Goal: Task Accomplishment & Management: Manage account settings

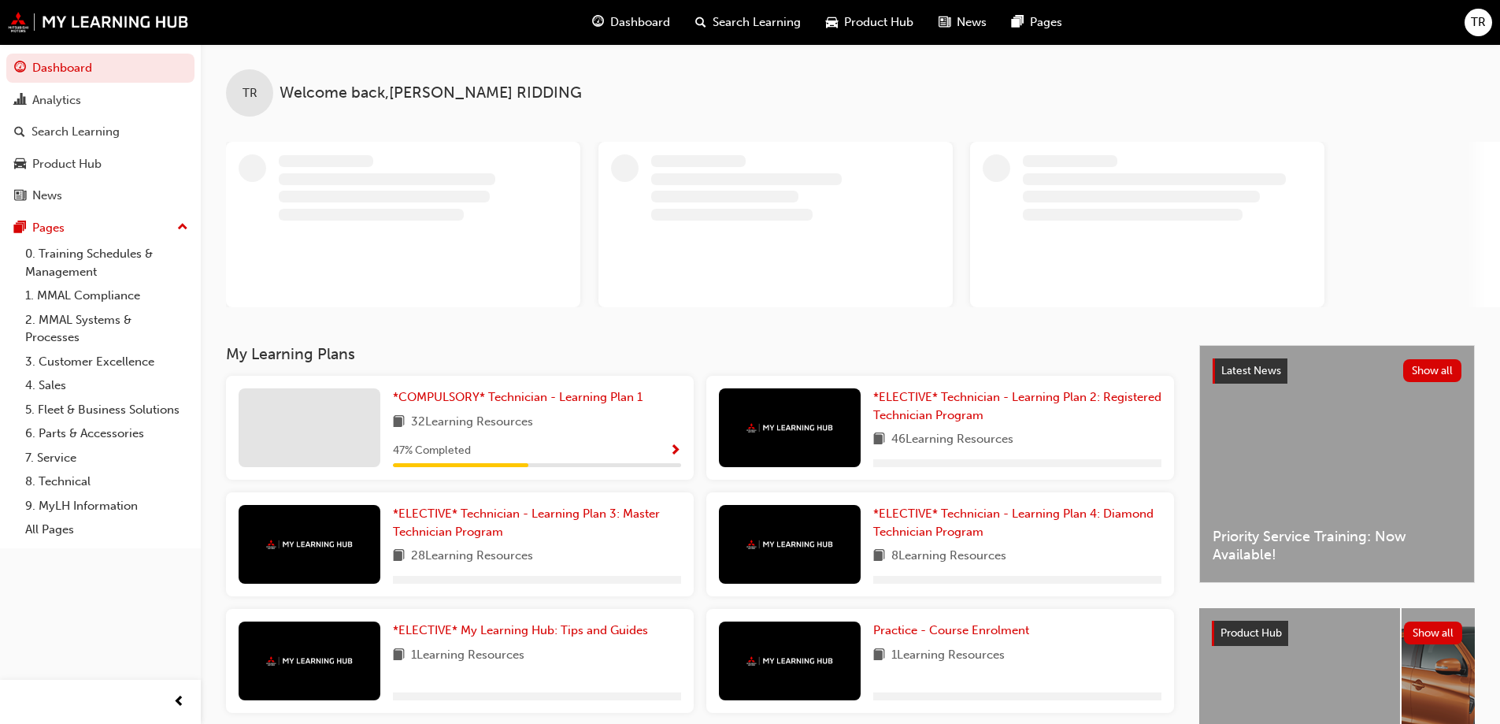
click at [1479, 28] on span "TR" at bounding box center [1478, 22] width 15 height 18
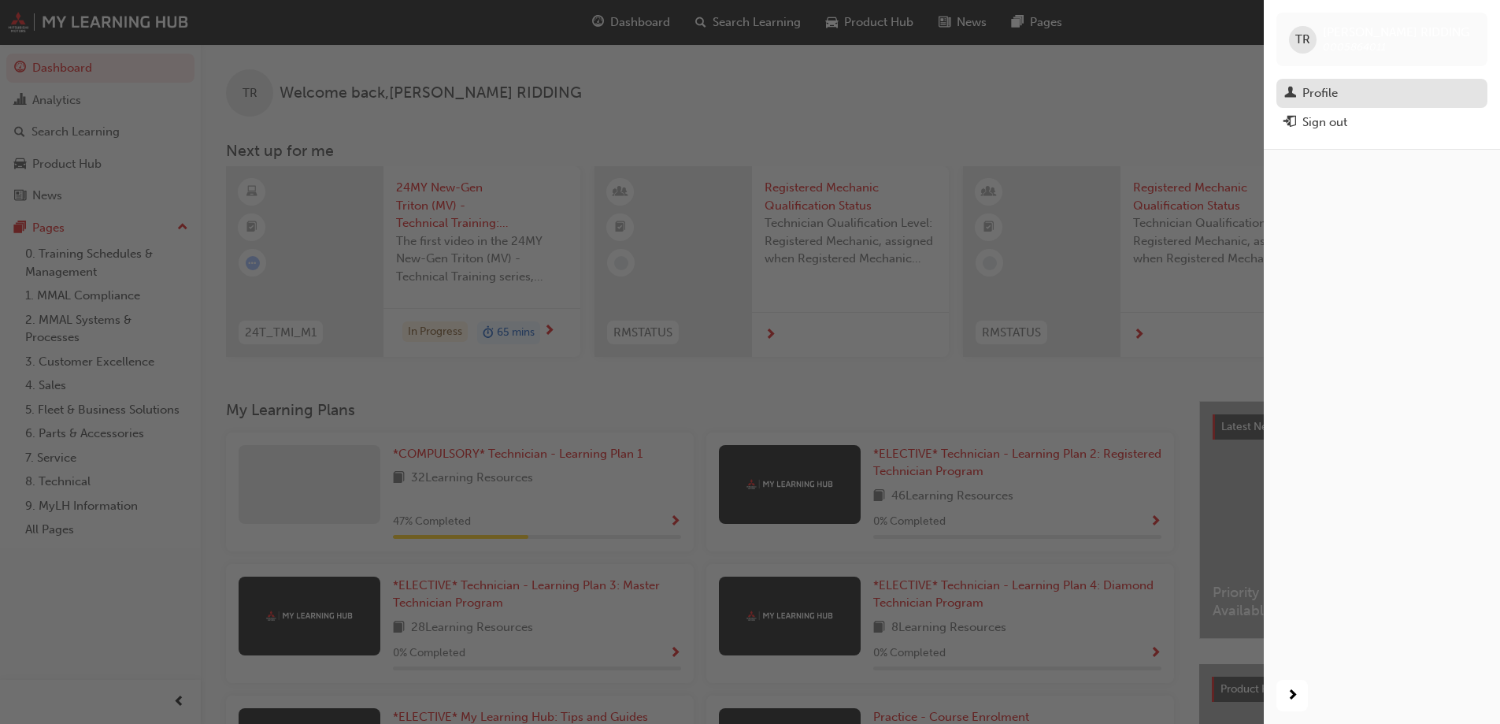
click at [1341, 102] on div "Profile" at bounding box center [1381, 93] width 195 height 20
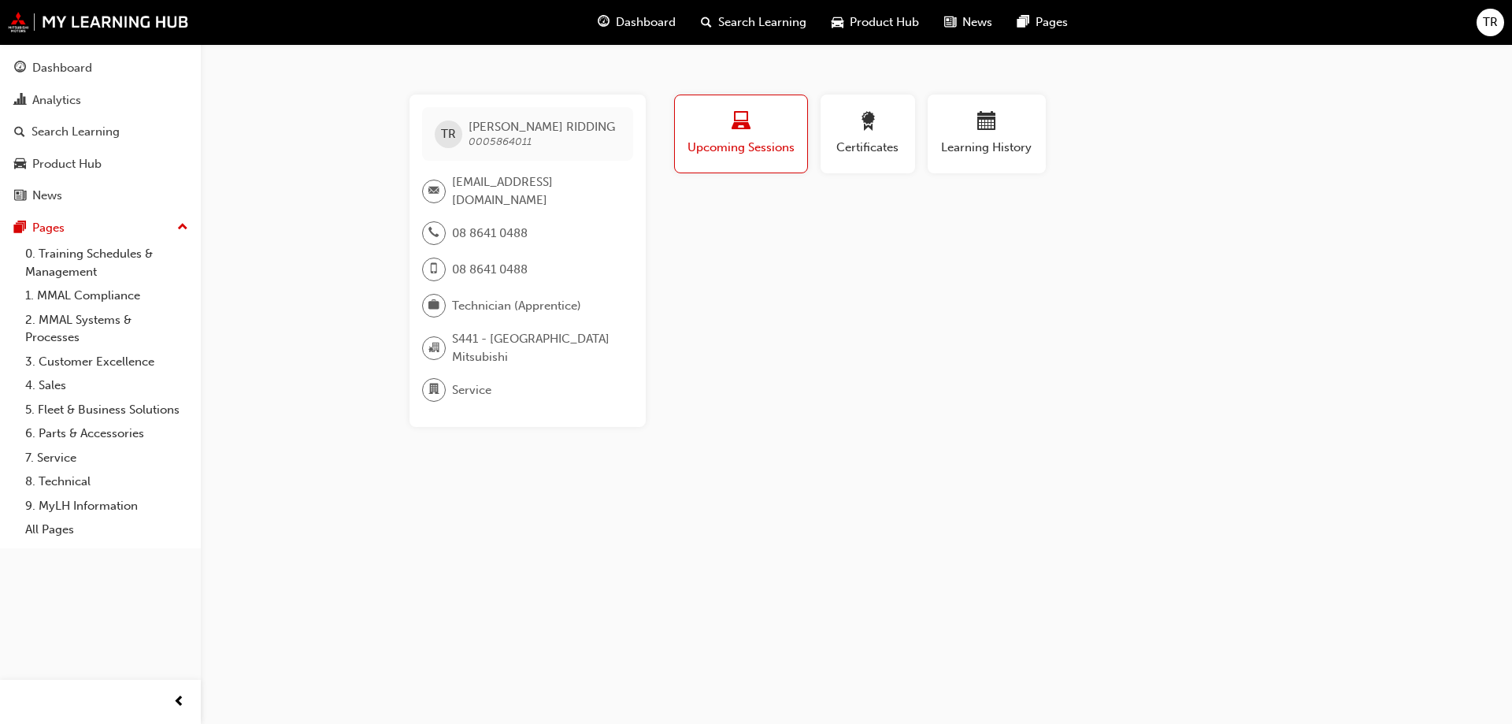
click at [1487, 19] on span "TR" at bounding box center [1490, 22] width 15 height 18
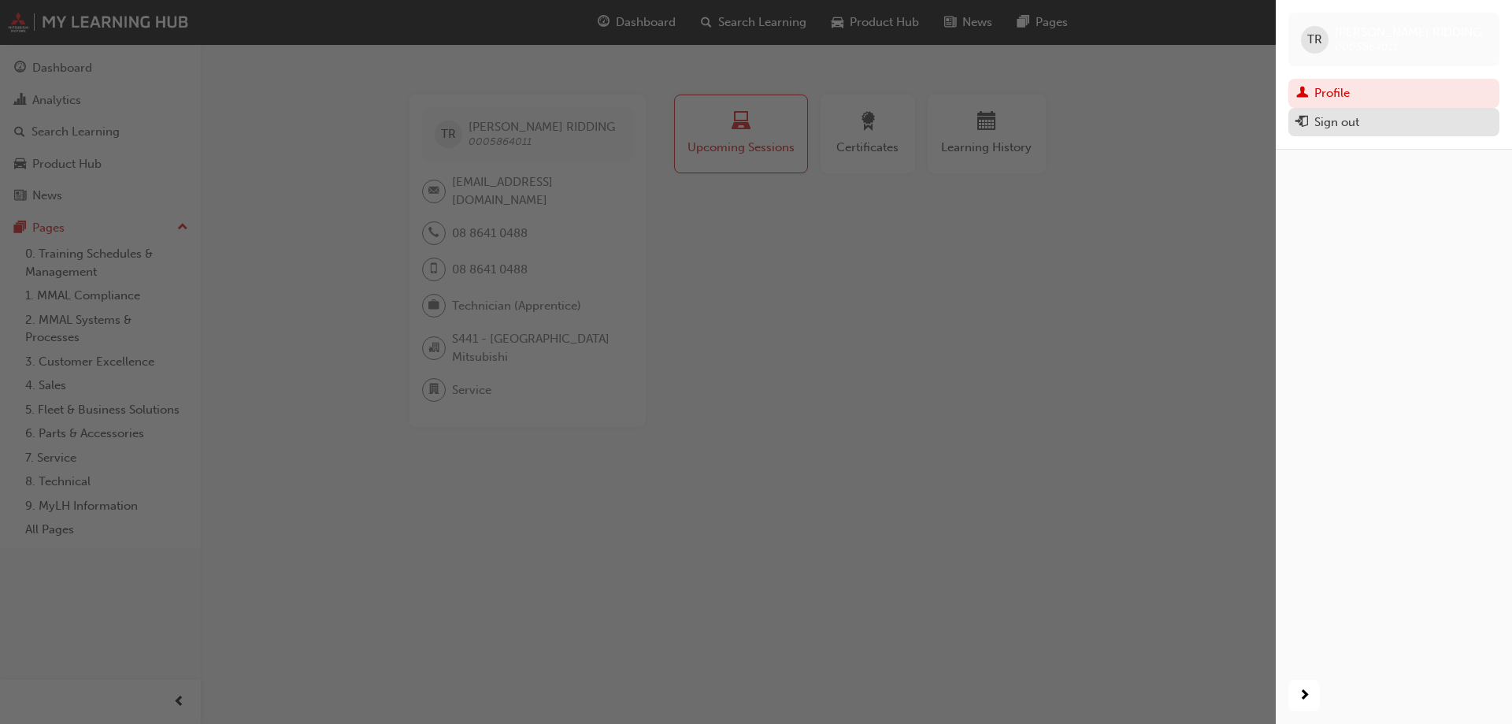
click at [1349, 127] on div "Sign out" at bounding box center [1336, 122] width 45 height 18
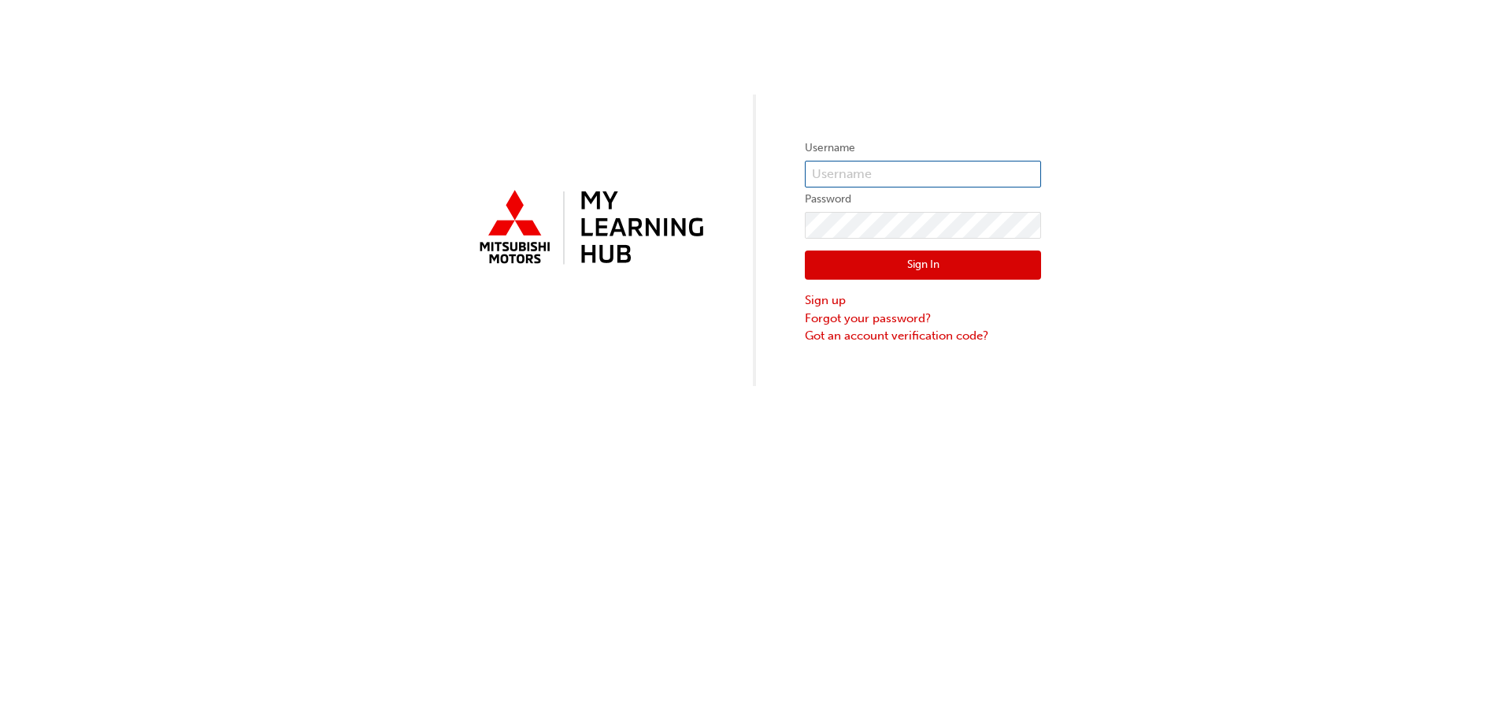
type input "0005864011"
click at [909, 162] on input "0005864011" at bounding box center [923, 174] width 236 height 27
click at [843, 258] on button "Sign In" at bounding box center [923, 265] width 236 height 30
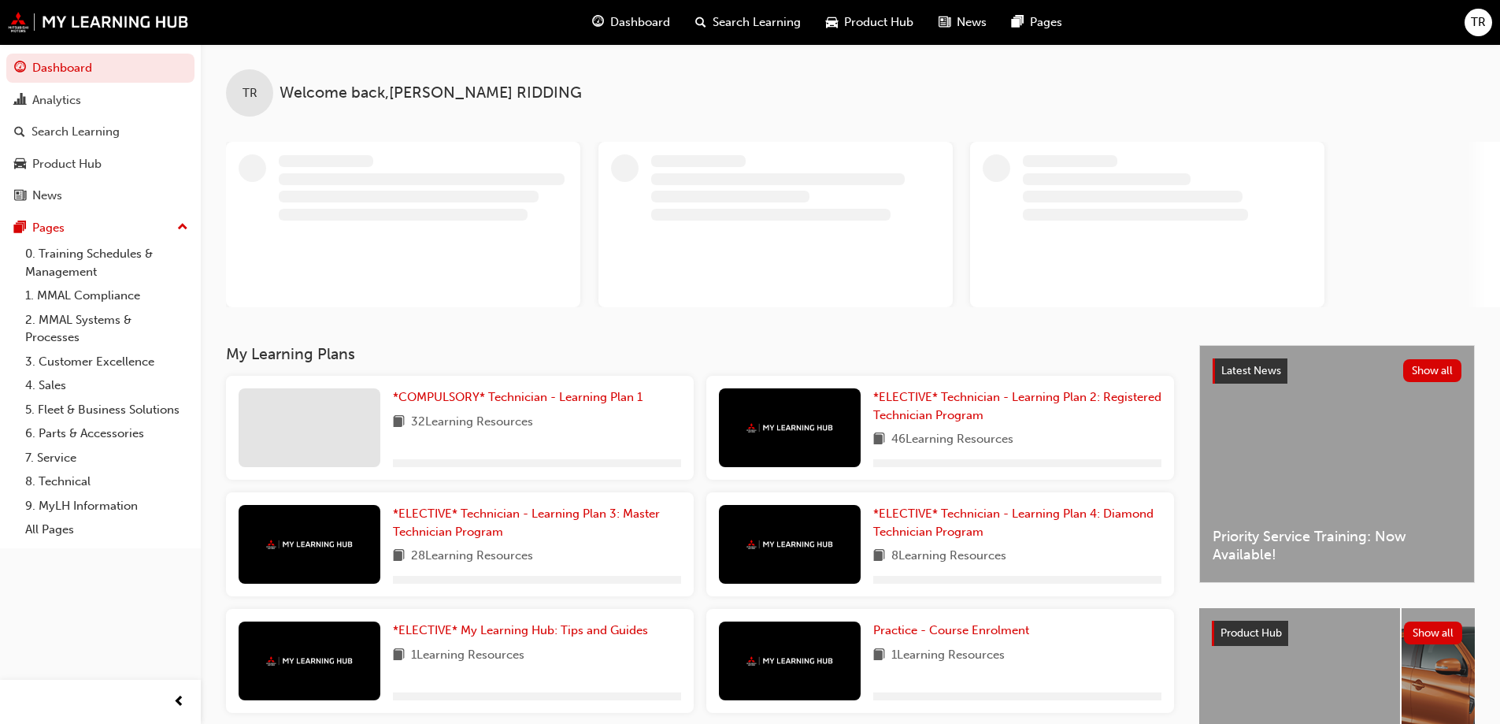
click at [1476, 20] on span "TR" at bounding box center [1478, 22] width 15 height 18
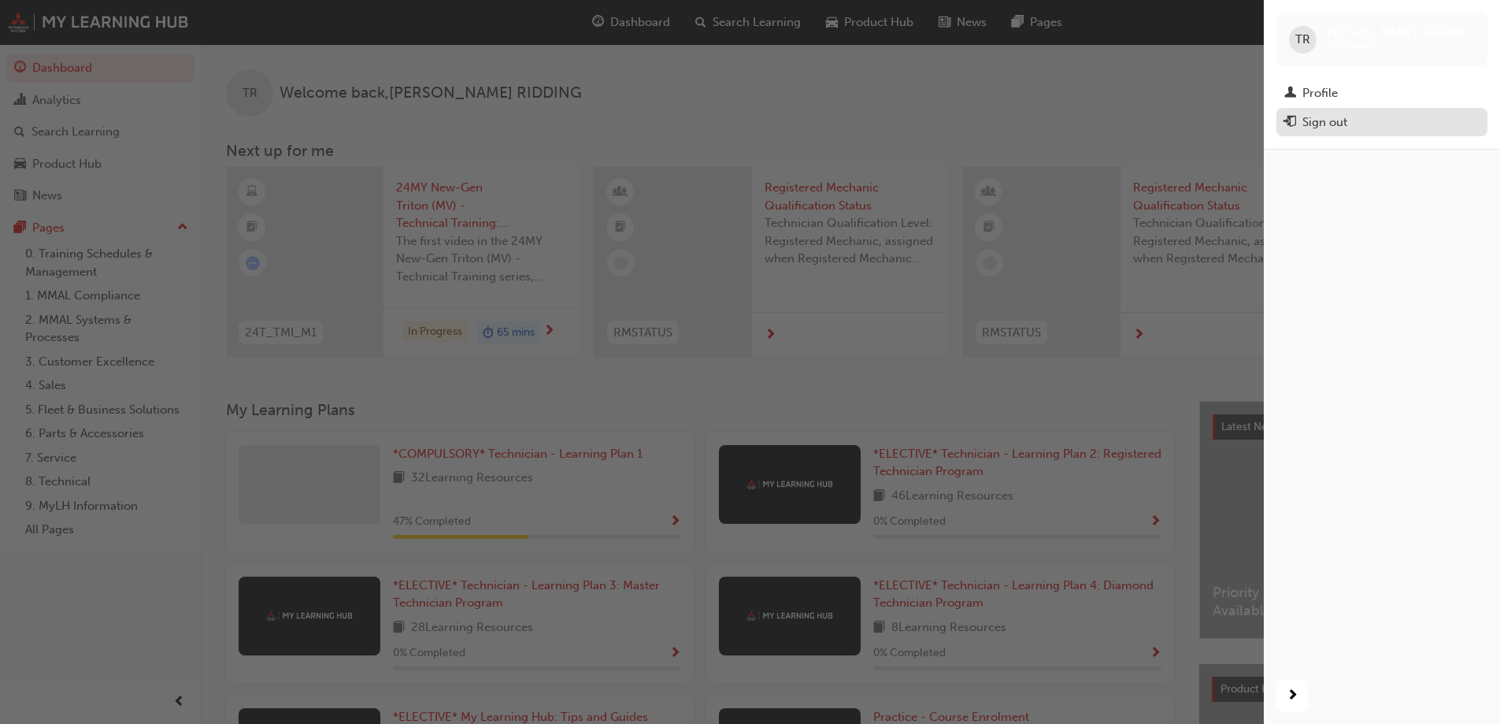
click at [1302, 118] on div "Sign out" at bounding box center [1381, 123] width 195 height 20
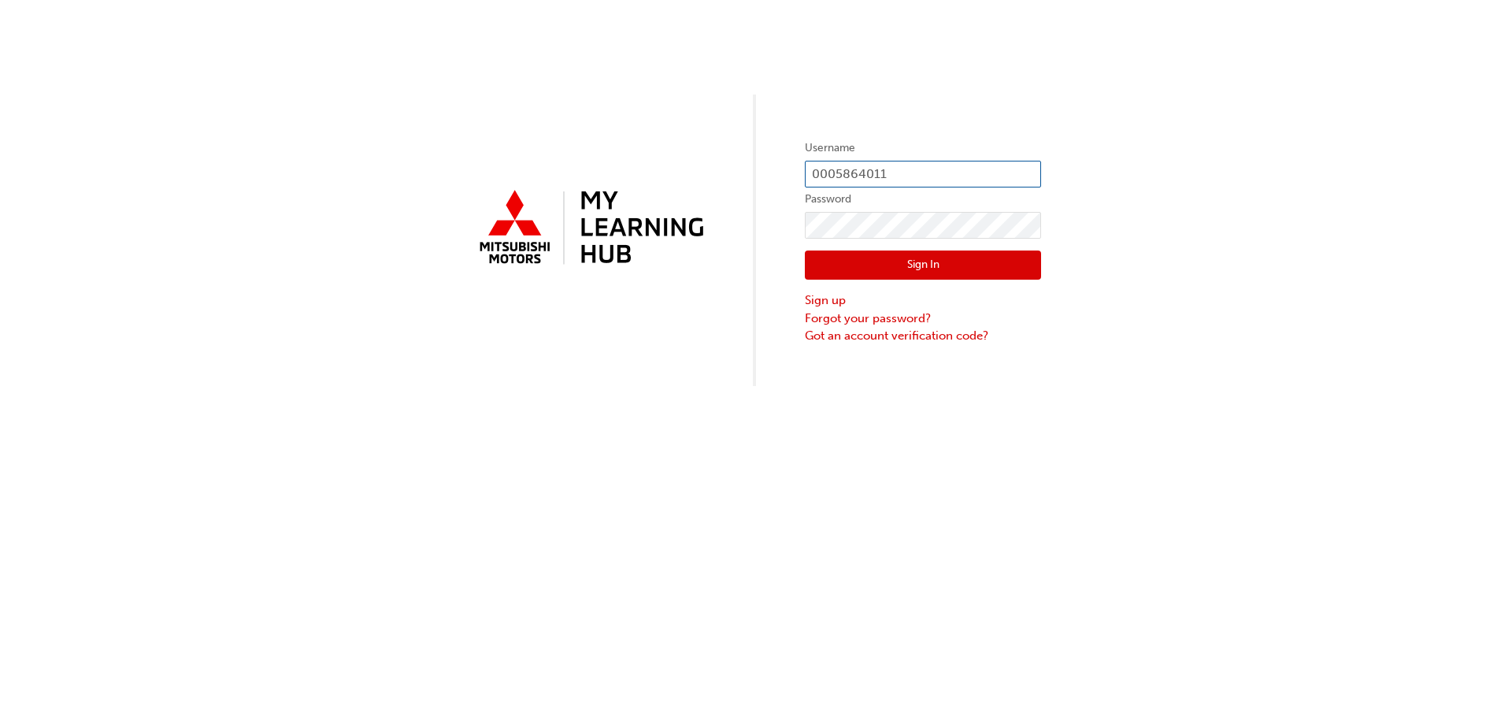
click at [923, 168] on input "0005864011" at bounding box center [923, 174] width 236 height 27
type input "0005779056"
click at [942, 265] on button "Sign In" at bounding box center [923, 265] width 236 height 30
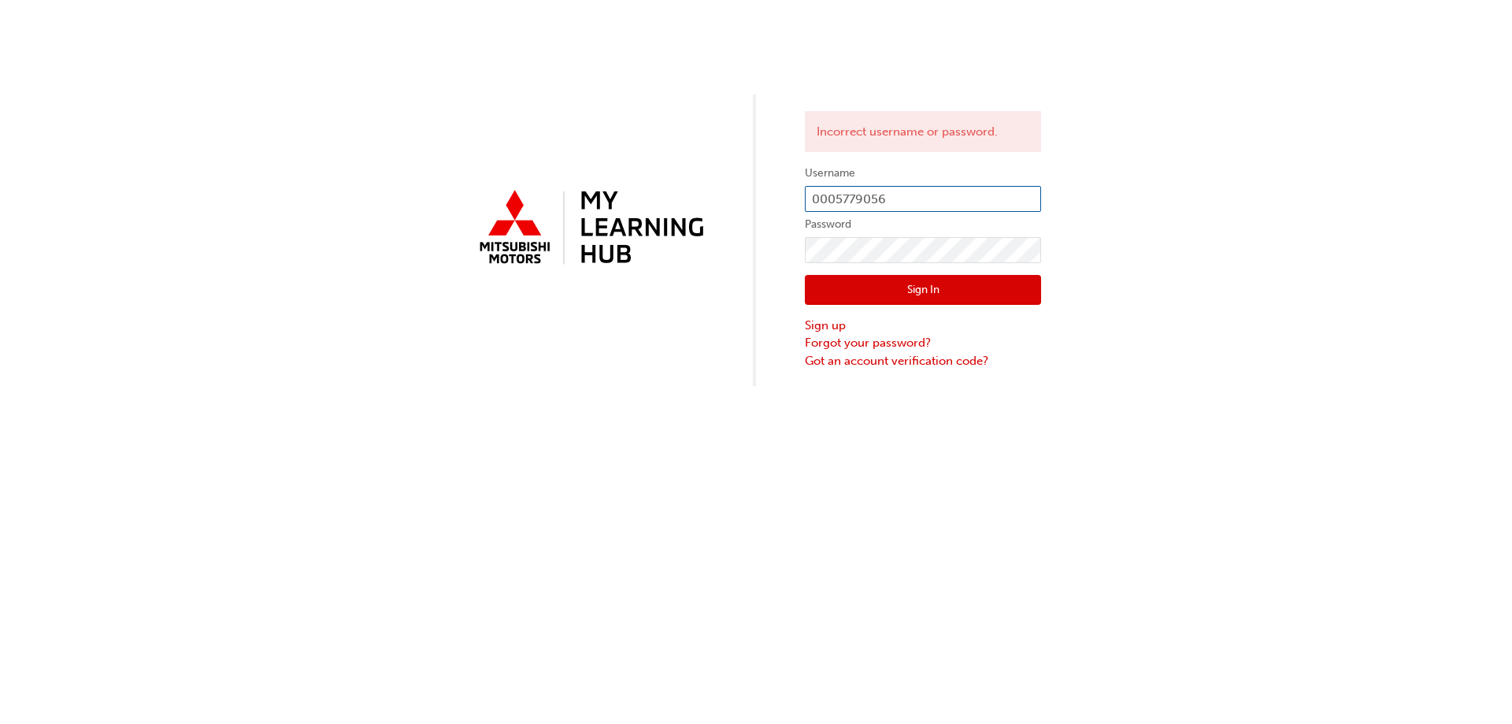
click at [908, 206] on input "0005779056" at bounding box center [923, 199] width 236 height 27
type input "0005864011"
click at [943, 306] on div "Sign In Sign up Forgot your password? Got an account verification code?" at bounding box center [923, 316] width 236 height 106
click at [947, 295] on button "Sign In" at bounding box center [923, 290] width 236 height 30
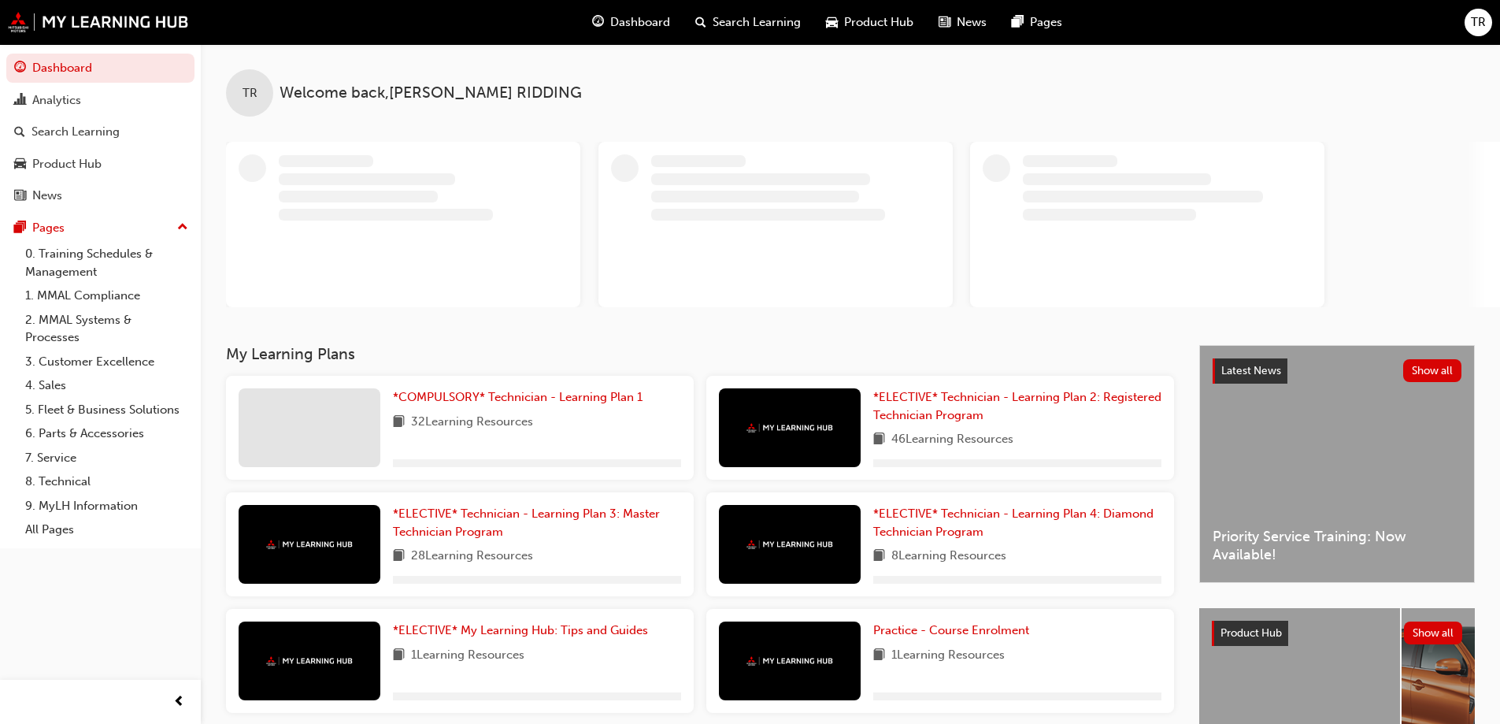
click at [1464, 20] on div "Dashboard Search Learning Product Hub News Pages TR" at bounding box center [750, 22] width 1500 height 45
click at [1468, 24] on div "TR" at bounding box center [1479, 23] width 28 height 28
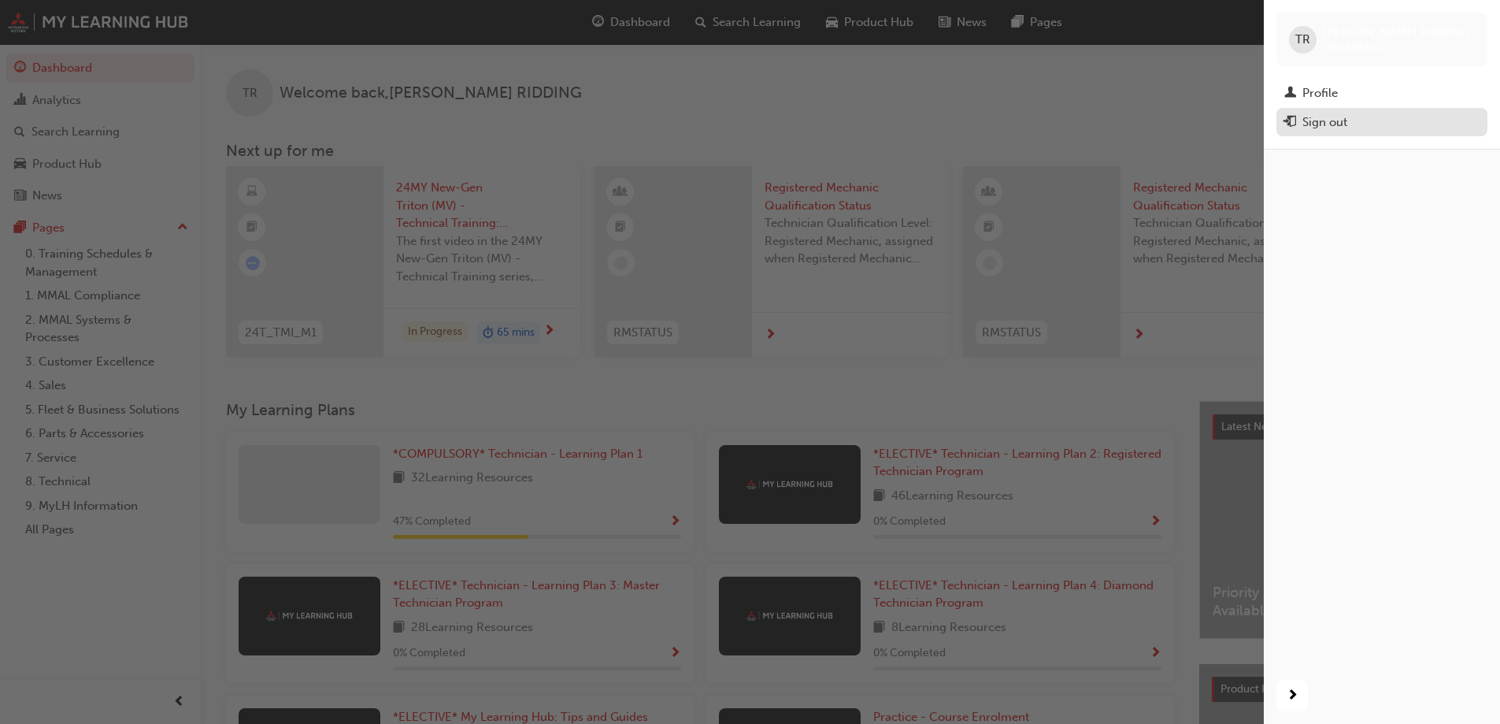
click at [1323, 113] on div "Sign out" at bounding box center [1324, 122] width 45 height 18
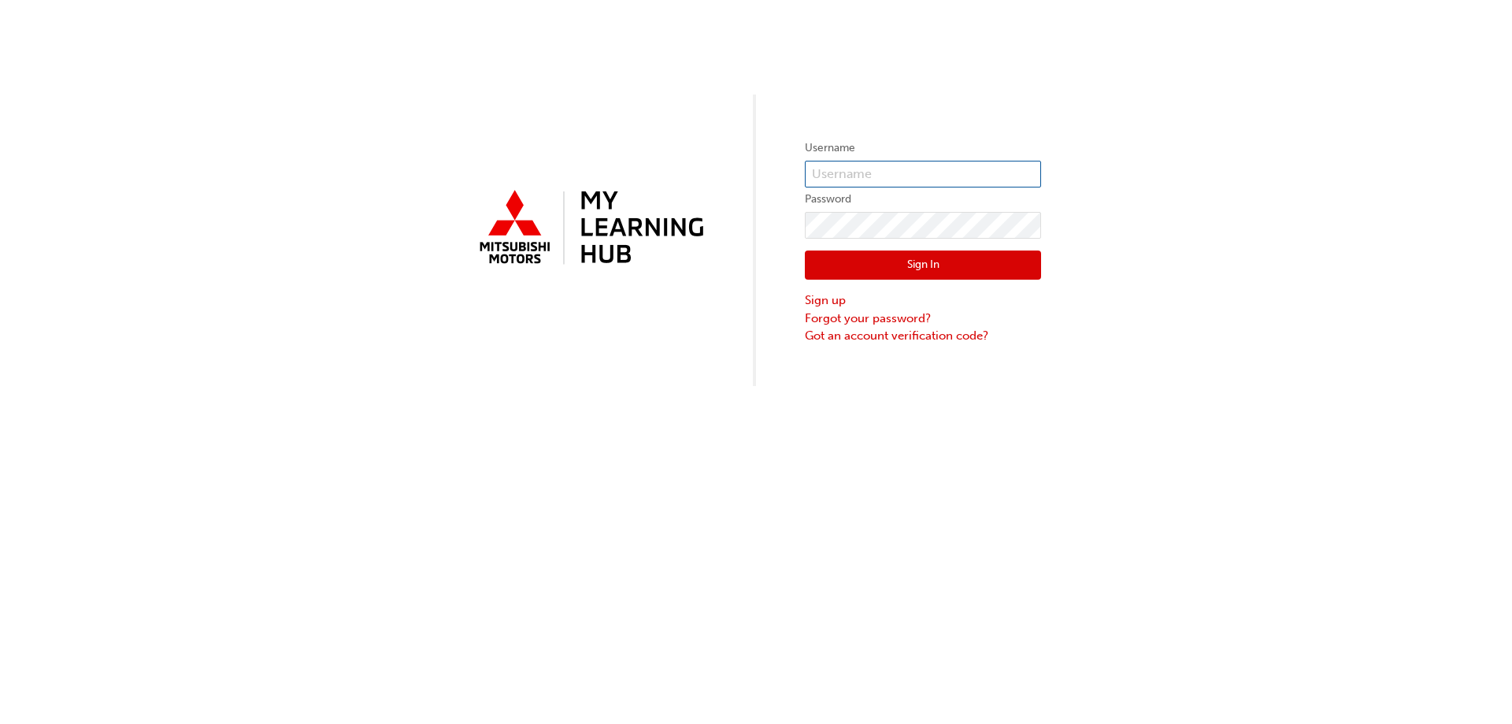
type input "0005864011"
click at [867, 180] on input "0005864011" at bounding box center [923, 174] width 236 height 27
click at [918, 267] on button "Sign In" at bounding box center [923, 265] width 236 height 30
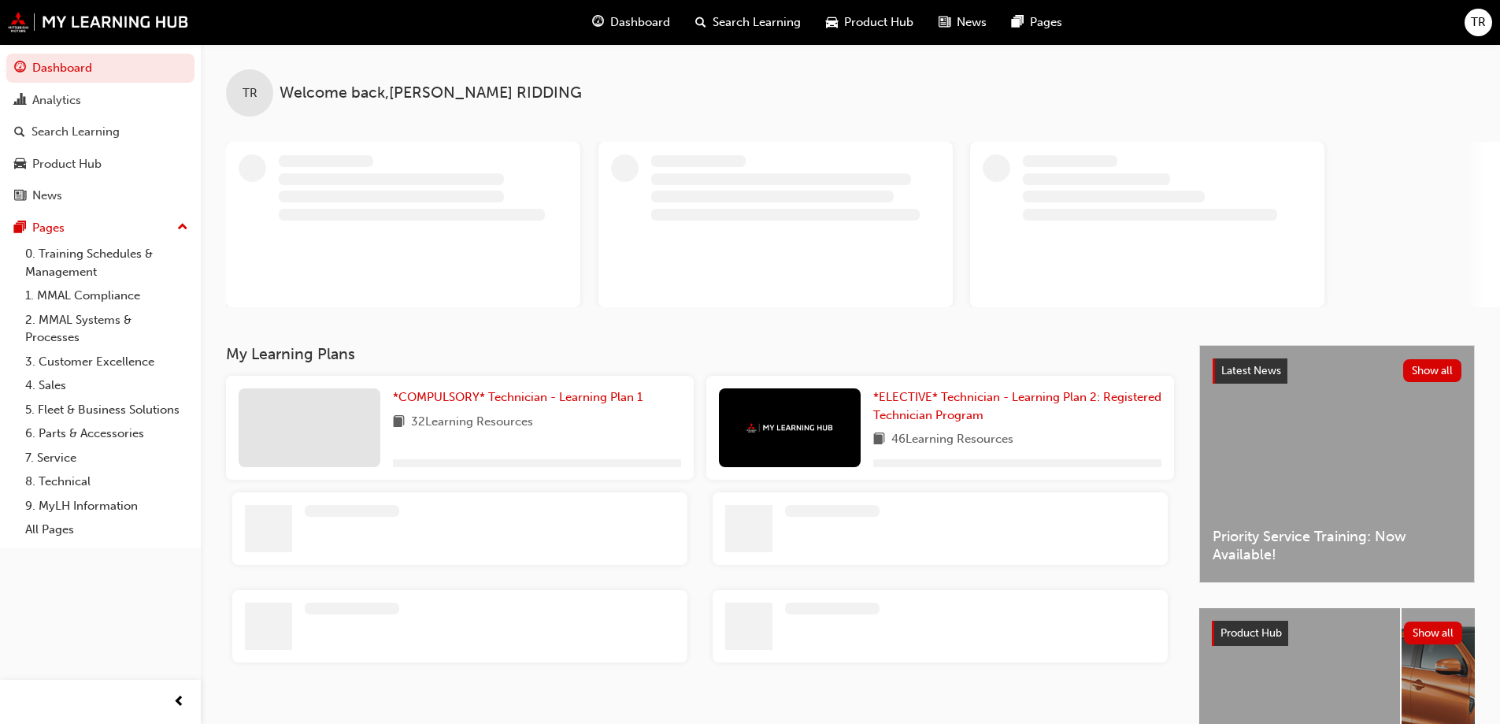
click at [1483, 11] on div "TR" at bounding box center [1479, 23] width 28 height 28
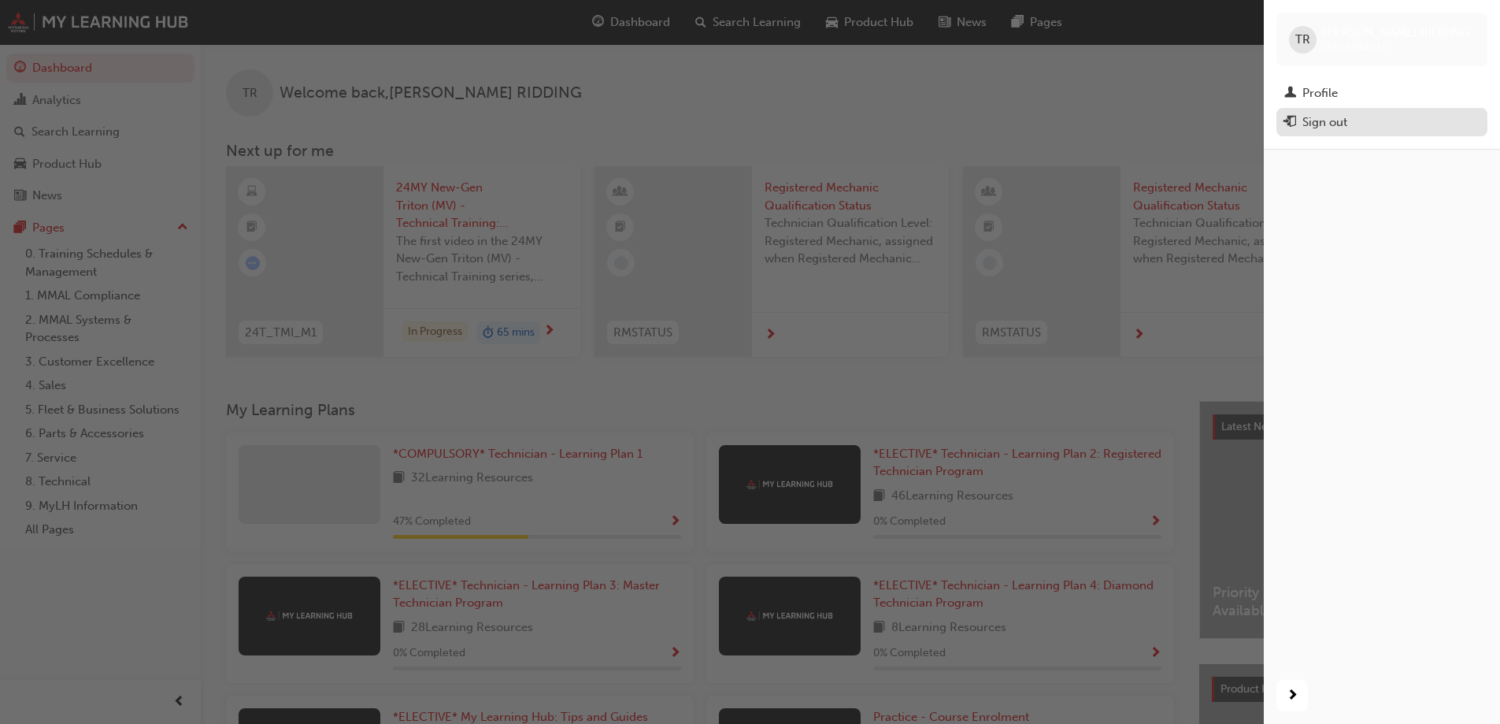
click at [1347, 132] on div "Sign out" at bounding box center [1381, 123] width 195 height 20
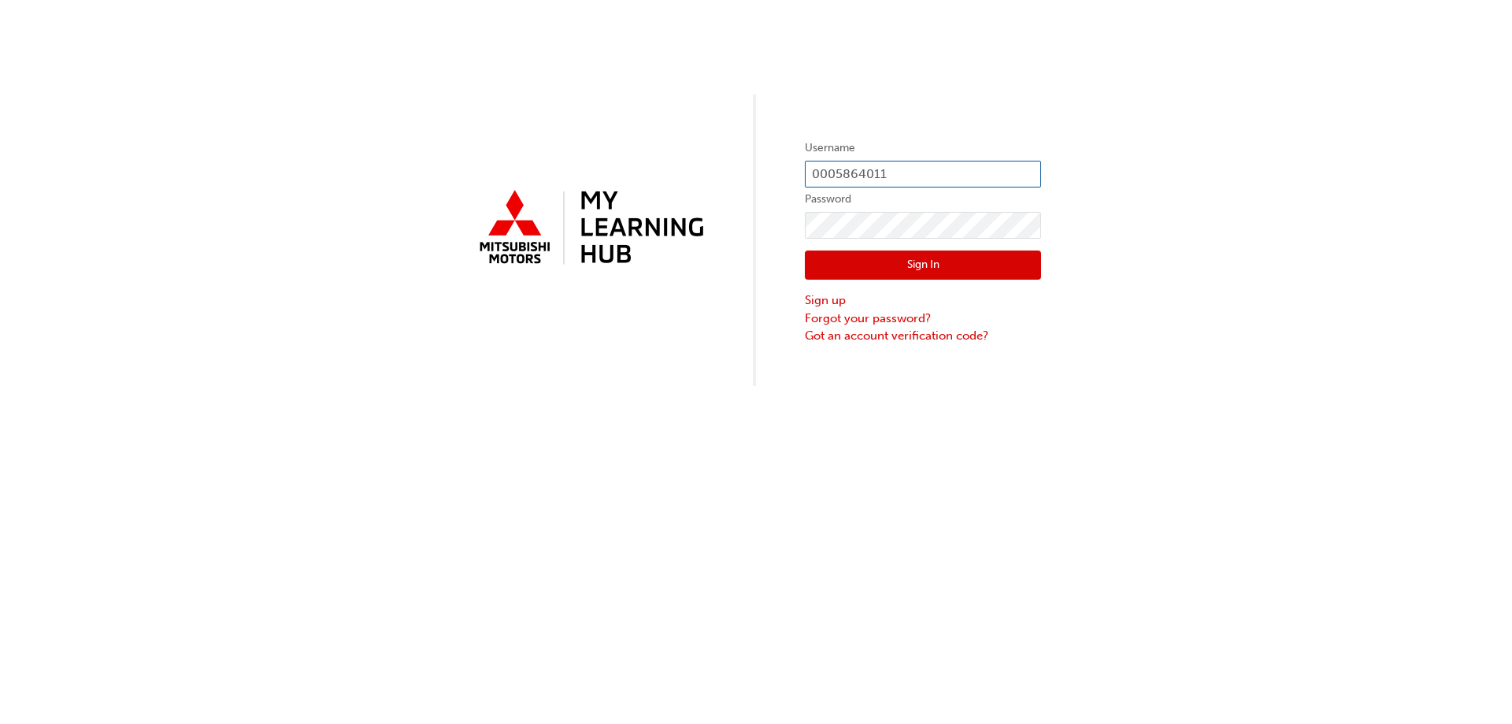
click at [879, 170] on input "0005864011" at bounding box center [923, 174] width 236 height 27
type input "0005863967"
click at [921, 278] on button "Sign In" at bounding box center [923, 265] width 236 height 30
